Goal: Task Accomplishment & Management: Use online tool/utility

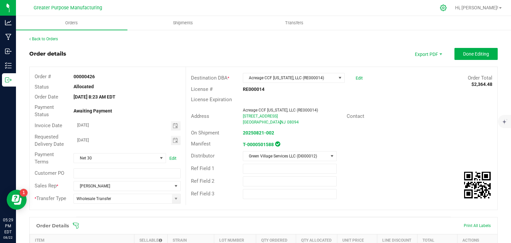
click at [446, 10] on icon at bounding box center [443, 8] width 6 height 6
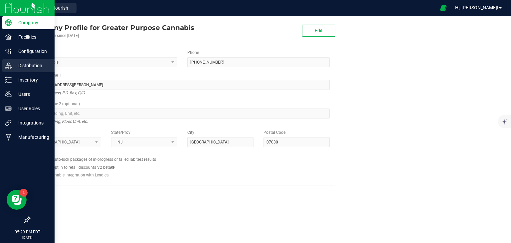
click at [29, 67] on p "Distribution" at bounding box center [32, 66] width 40 height 8
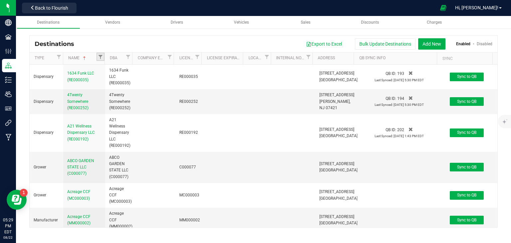
click at [97, 57] on link "Filter" at bounding box center [100, 57] width 8 height 8
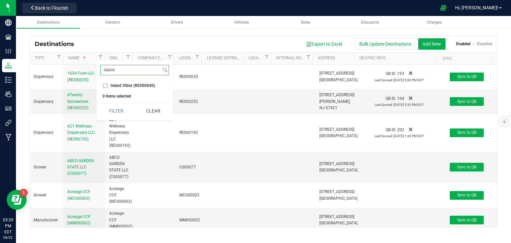
type input "island"
click at [109, 85] on label "Island Vibez (RE000040)" at bounding box center [129, 85] width 52 height 4
click at [107, 85] on input "Island Vibez (RE000040)" at bounding box center [105, 85] width 4 height 4
click at [117, 115] on button "Filter" at bounding box center [116, 110] width 32 height 15
checkbox input "true"
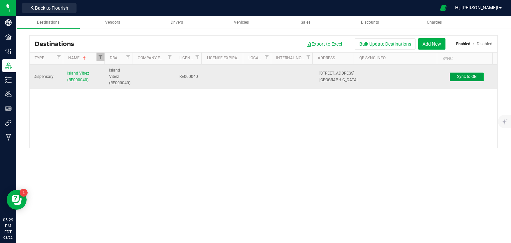
click at [461, 78] on span "Sync to QB" at bounding box center [466, 76] width 19 height 5
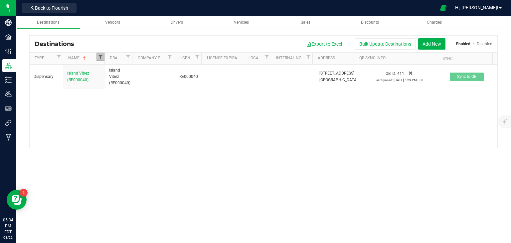
click at [100, 57] on span "Filter" at bounding box center [100, 56] width 5 height 5
type input "i"
type input "leaf h"
click at [124, 85] on span "Leaf Haus LLC (RE000671)" at bounding box center [134, 85] width 49 height 4
click at [107, 85] on input "Leaf Haus LLC (RE000671)" at bounding box center [105, 85] width 4 height 4
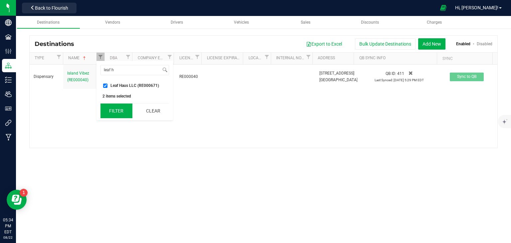
click at [116, 111] on button "Filter" at bounding box center [116, 110] width 32 height 15
checkbox input "true"
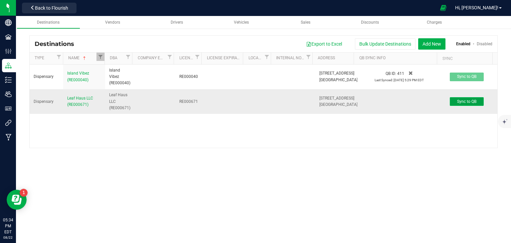
click at [464, 100] on span "Sync to QB" at bounding box center [466, 101] width 19 height 5
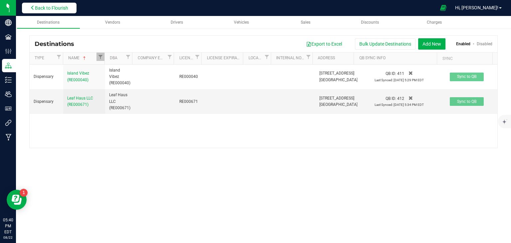
click at [67, 9] on span "Back to Flourish" at bounding box center [51, 7] width 33 height 5
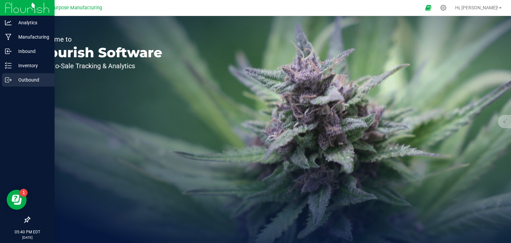
click at [27, 77] on p "Outbound" at bounding box center [32, 80] width 40 height 8
